Goal: Task Accomplishment & Management: Use online tool/utility

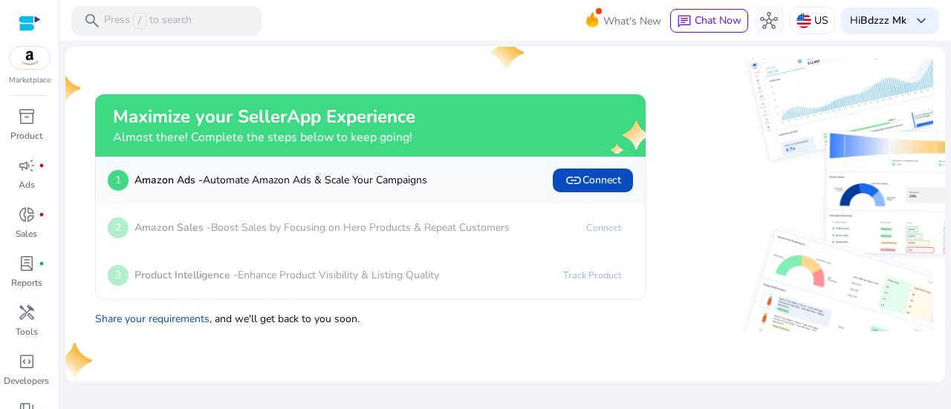
click at [30, 68] on img at bounding box center [30, 58] width 40 height 22
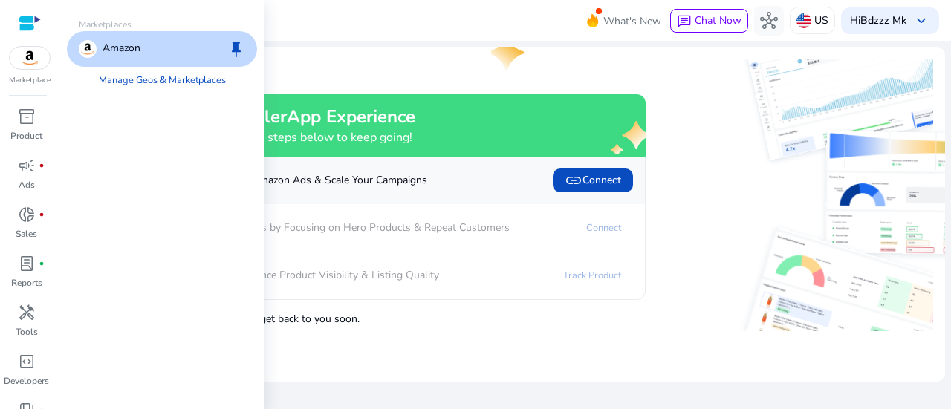
click at [138, 50] on p "Amazon" at bounding box center [121, 49] width 38 height 18
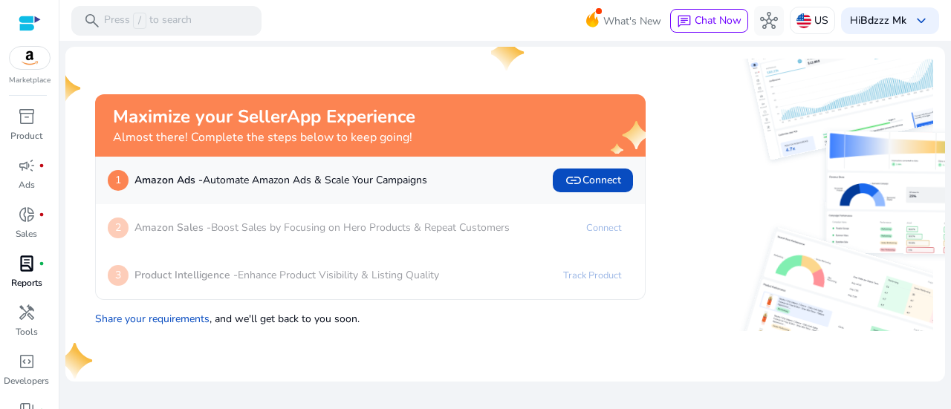
scroll to position [80, 0]
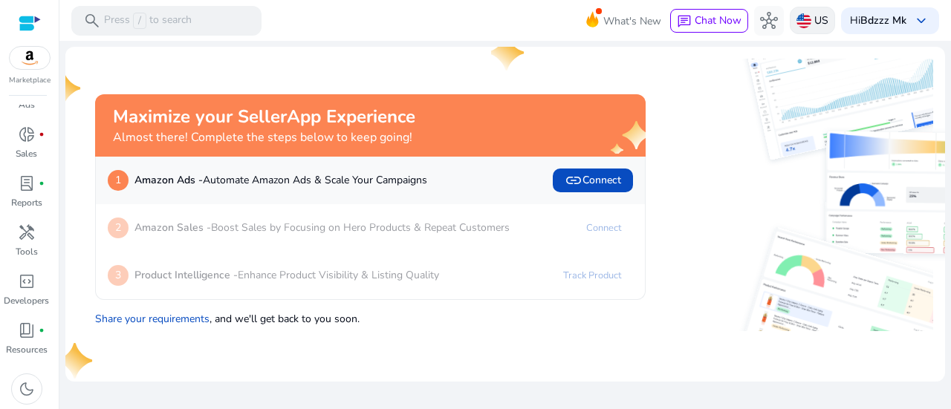
click at [806, 21] on img at bounding box center [803, 20] width 15 height 15
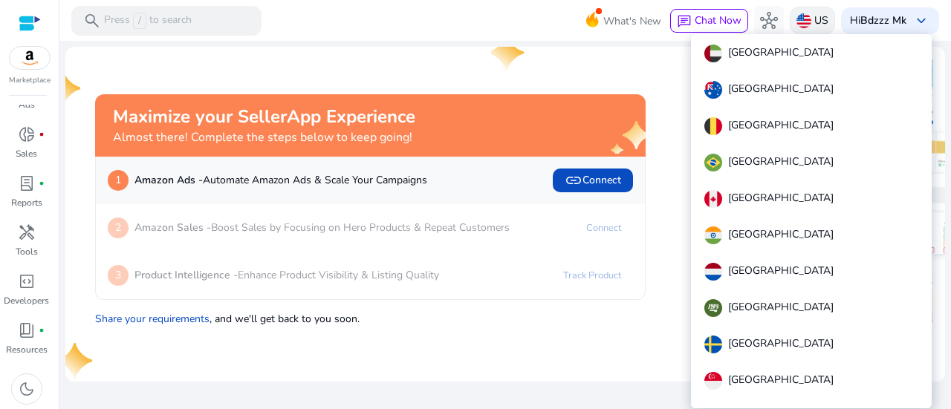
scroll to position [128, 0]
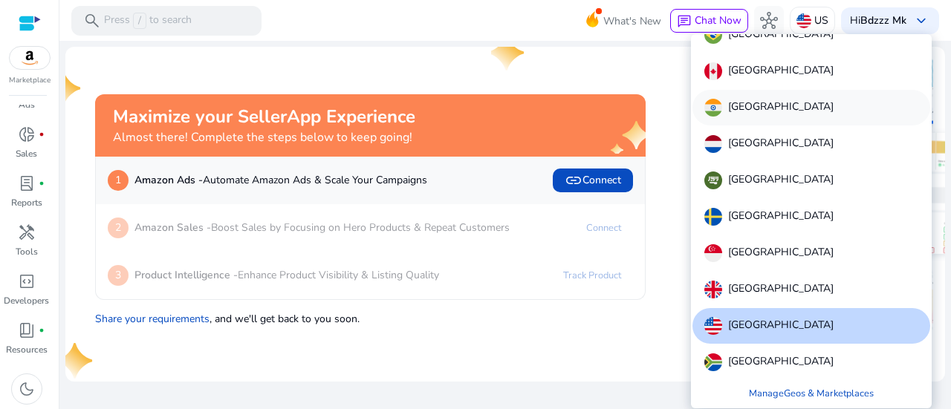
click at [771, 105] on div "[GEOGRAPHIC_DATA]" at bounding box center [811, 108] width 238 height 36
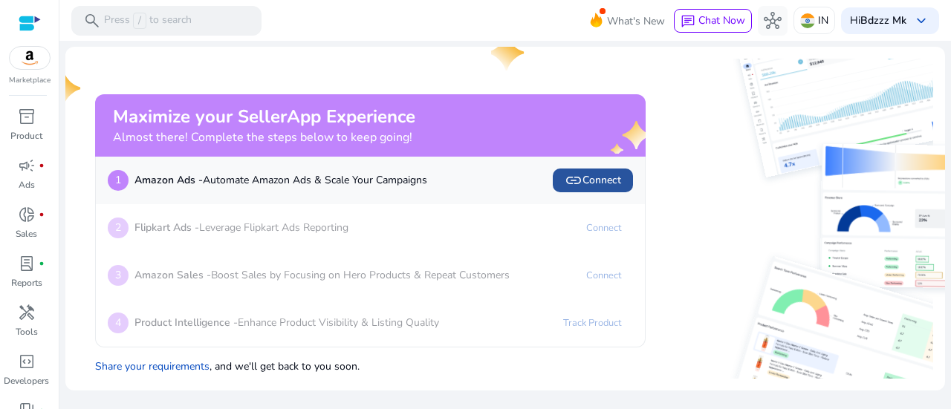
click at [585, 183] on span "link Connect" at bounding box center [592, 181] width 56 height 18
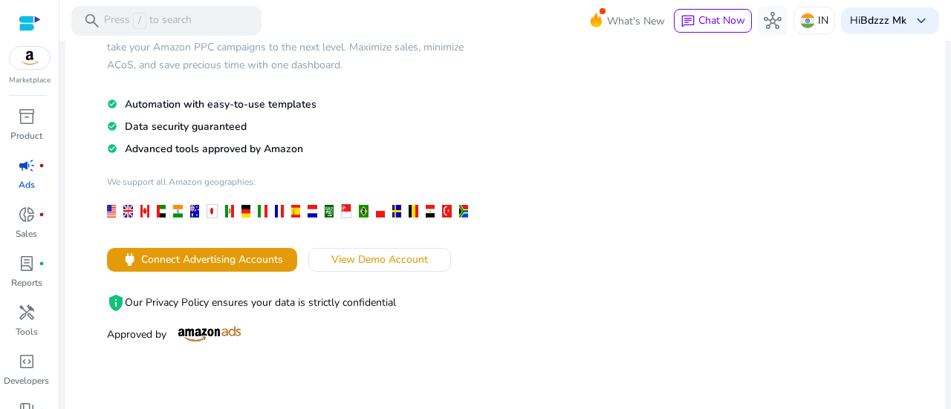
scroll to position [154, 0]
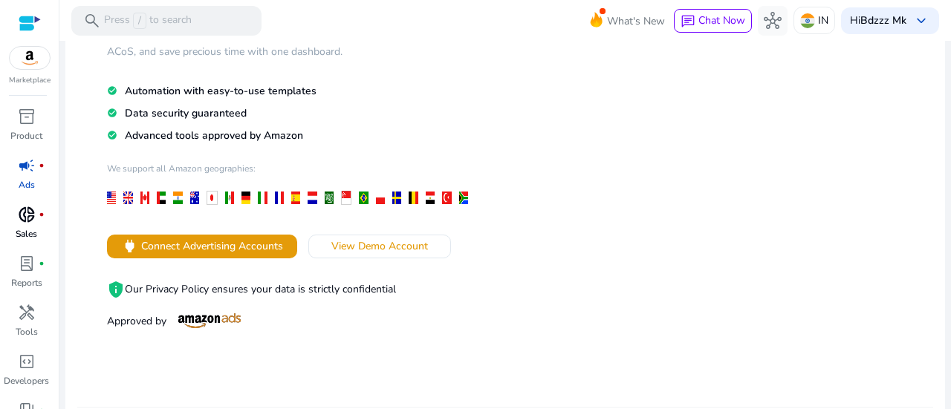
click at [33, 222] on span "donut_small" at bounding box center [27, 215] width 18 height 18
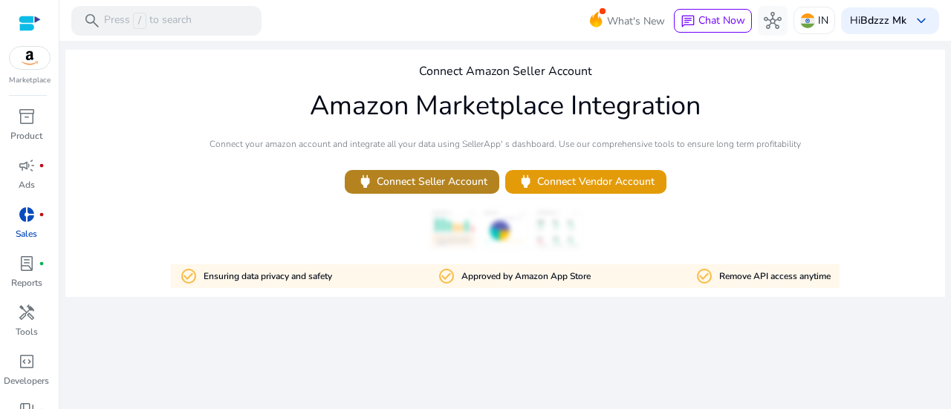
click at [394, 189] on span "power Connect Seller Account" at bounding box center [421, 181] width 131 height 17
